Goal: Check status: Check status

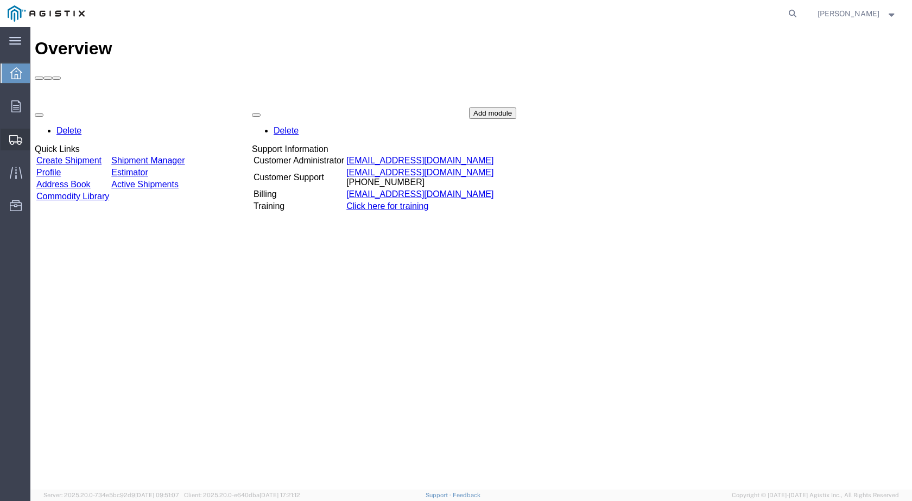
click at [37, 142] on span "Shipments" at bounding box center [34, 140] width 8 height 22
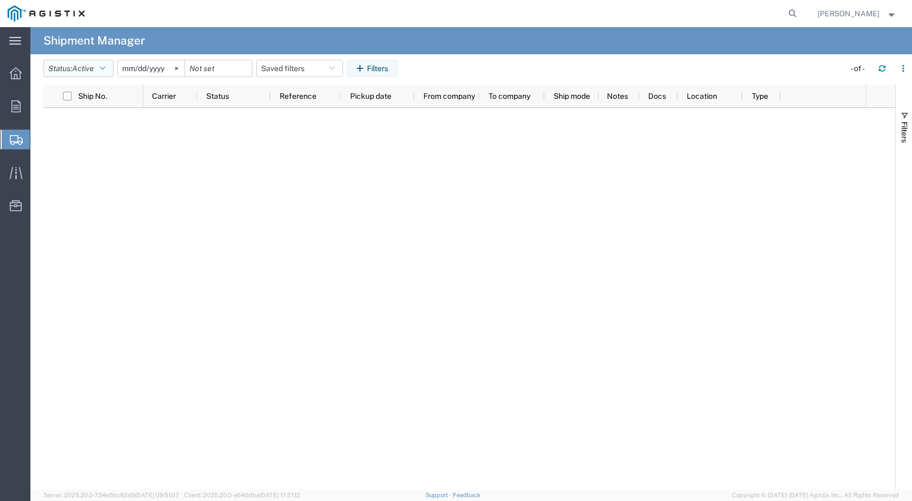
click at [100, 68] on button "Status: Active" at bounding box center [78, 68] width 70 height 17
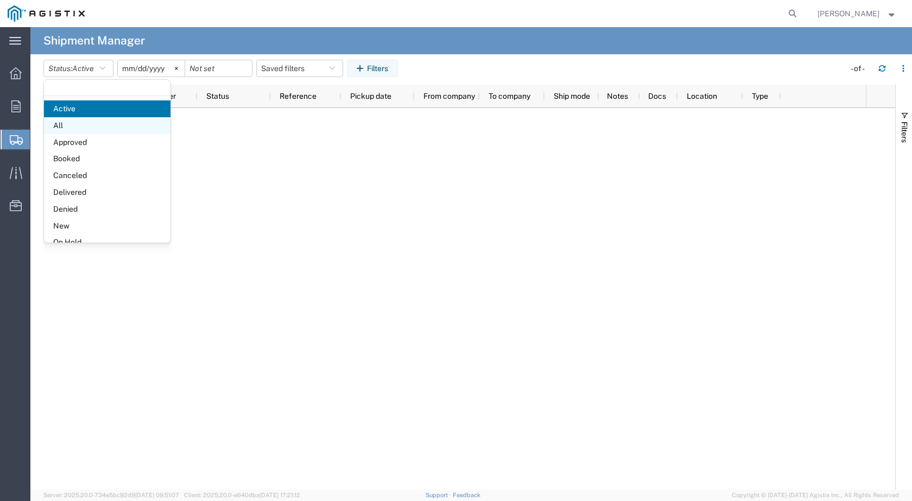
click at [79, 128] on span "All" at bounding box center [107, 125] width 127 height 17
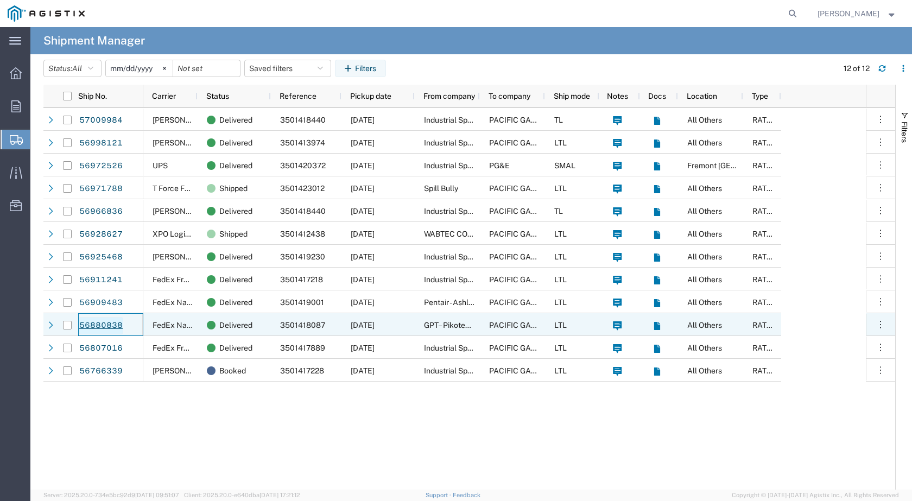
click at [103, 325] on link "56880838" at bounding box center [101, 325] width 45 height 17
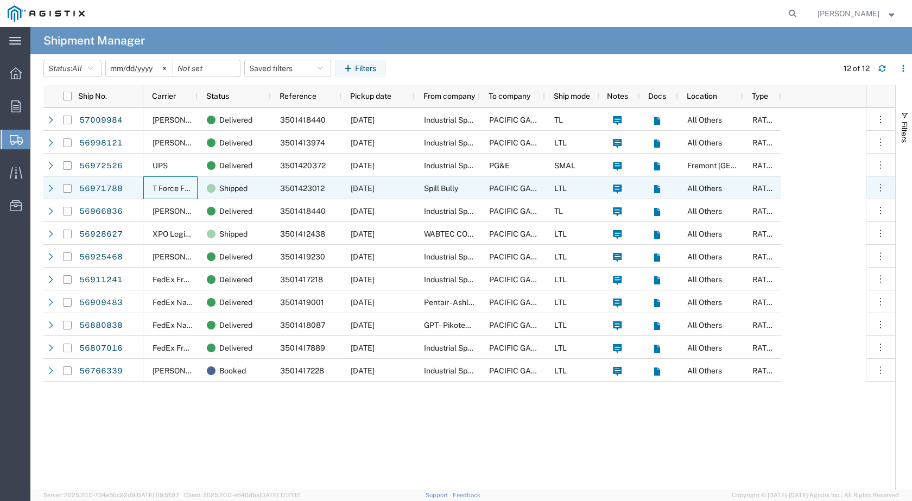
click at [171, 187] on span "T Force Freight" at bounding box center [179, 188] width 53 height 9
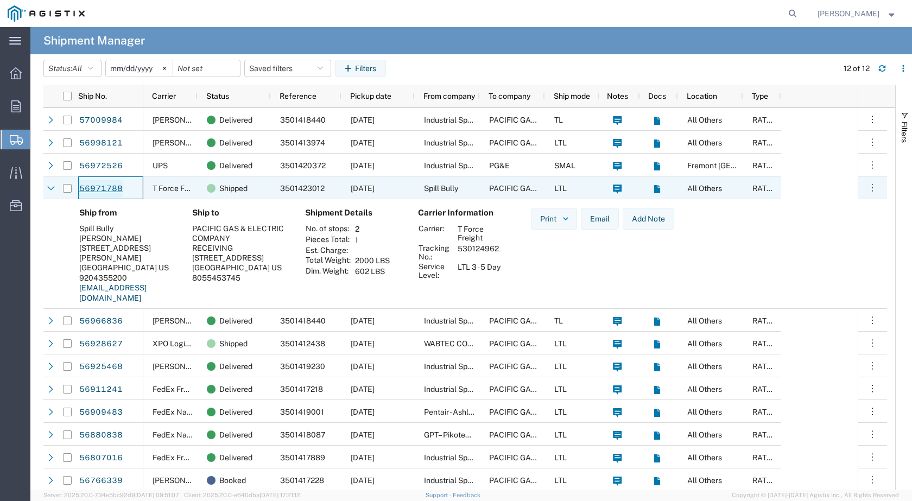
click at [108, 188] on link "56971788" at bounding box center [101, 188] width 45 height 17
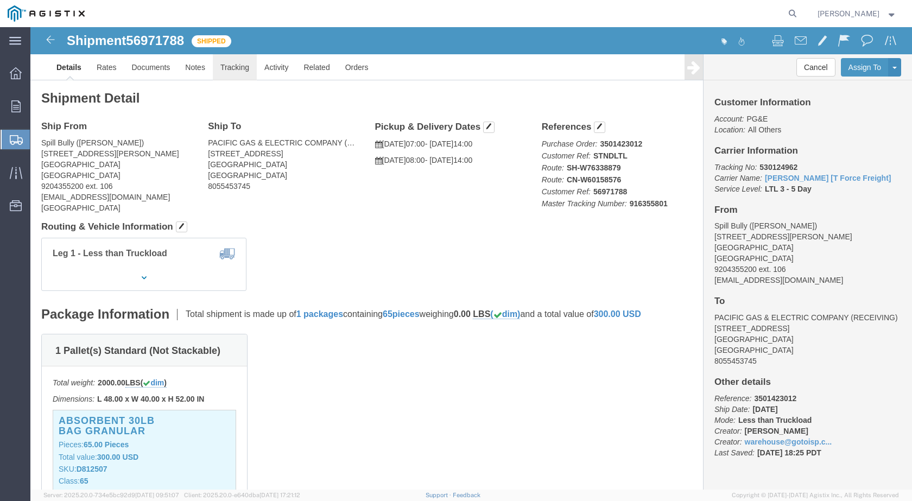
click link "Tracking"
